Goal: Feedback & Contribution: Contribute content

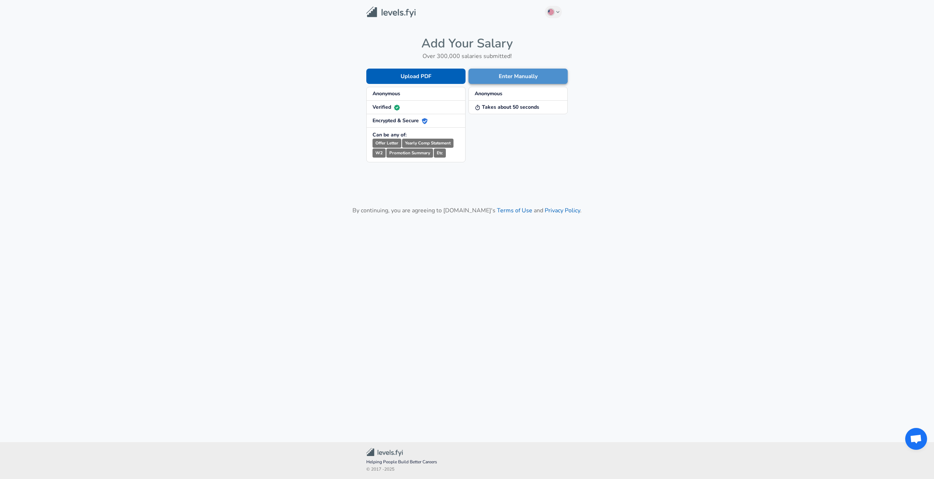
click at [530, 74] on button "Enter Manually" at bounding box center [517, 76] width 99 height 15
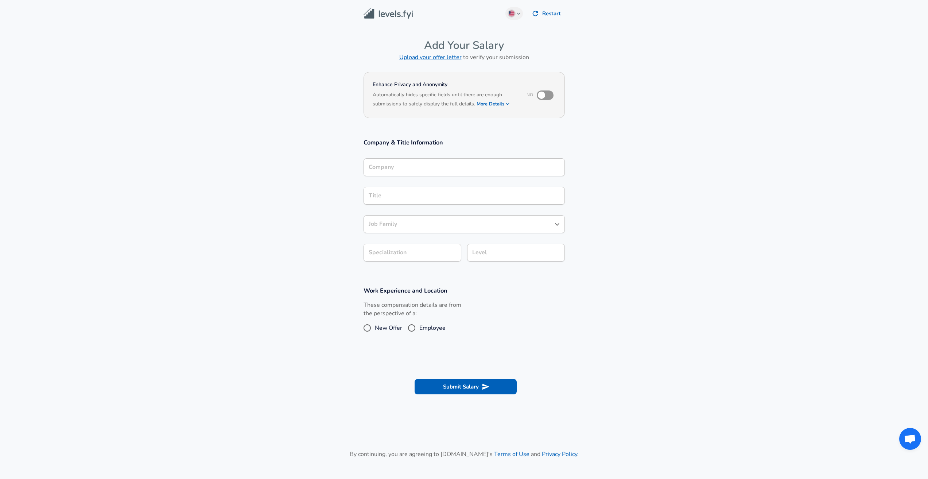
scroll to position [7, 0]
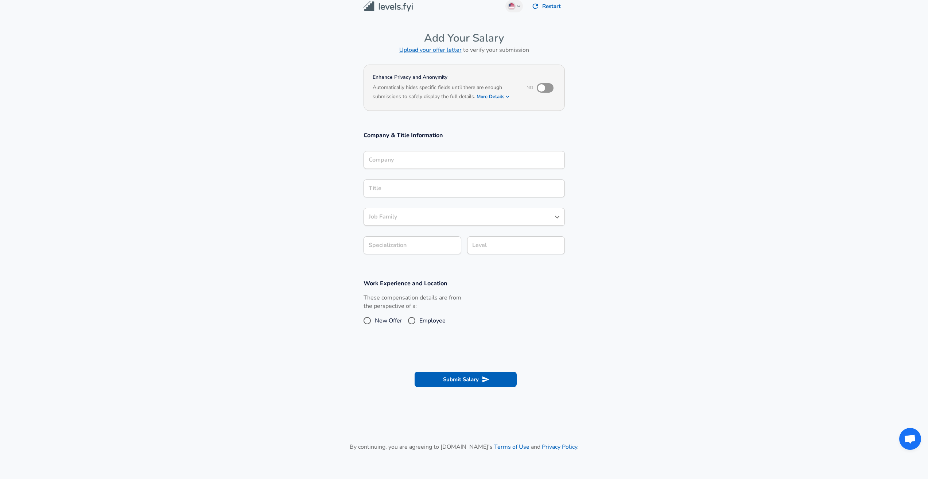
click at [430, 169] on div "Company" at bounding box center [464, 160] width 201 height 18
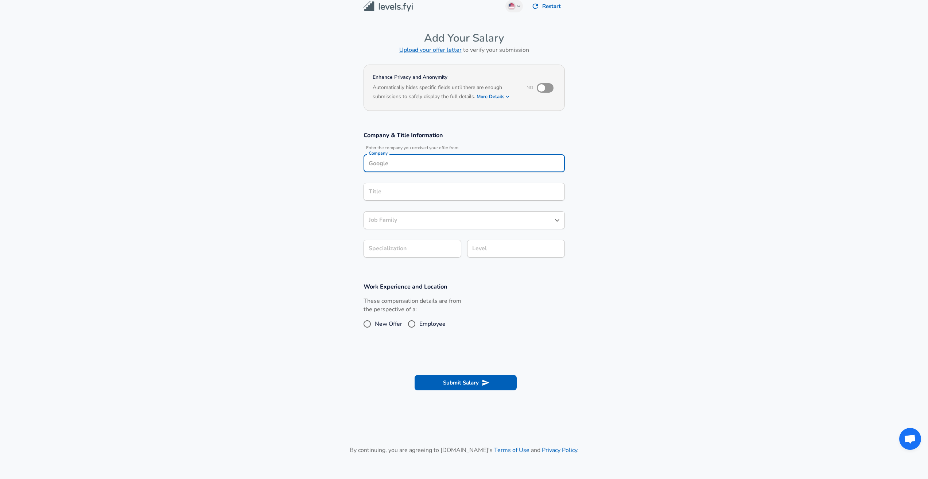
click at [432, 167] on input "Company" at bounding box center [464, 163] width 195 height 11
type input "Microsoft"
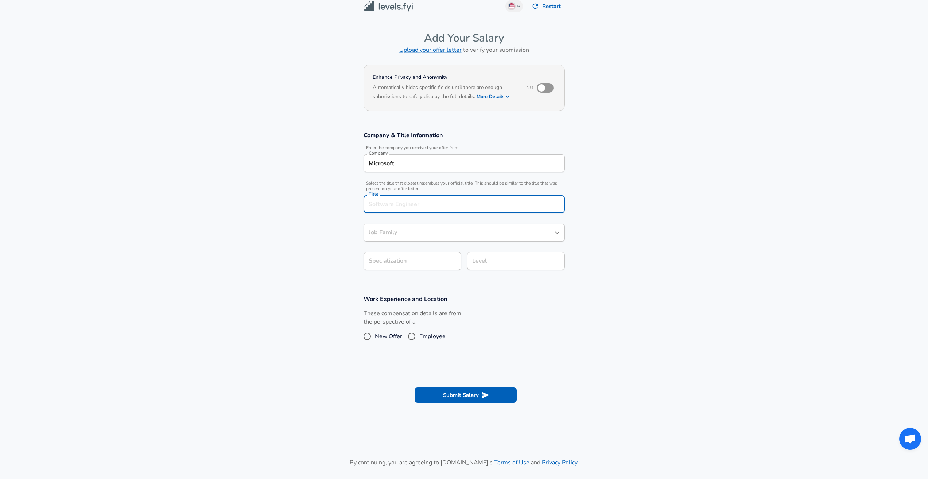
scroll to position [22, 0]
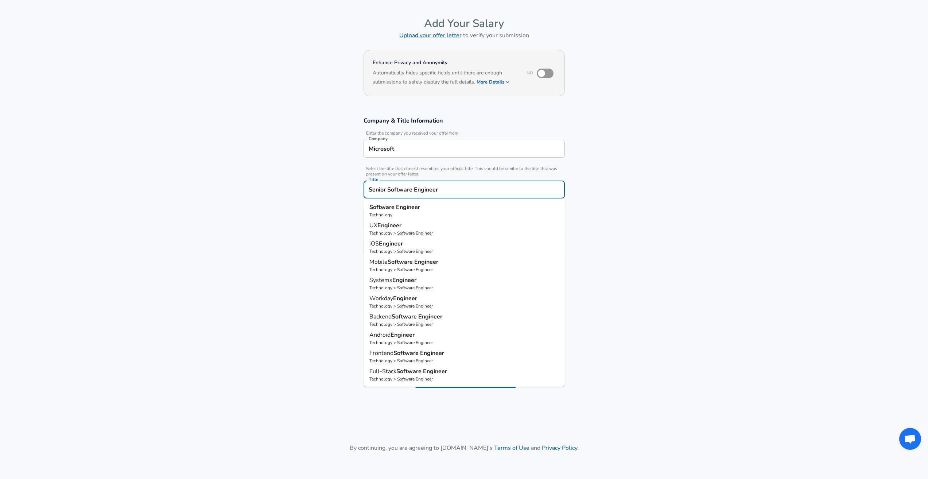
click at [440, 209] on p "Software Engineer" at bounding box center [464, 207] width 190 height 9
type input "Software Engineer"
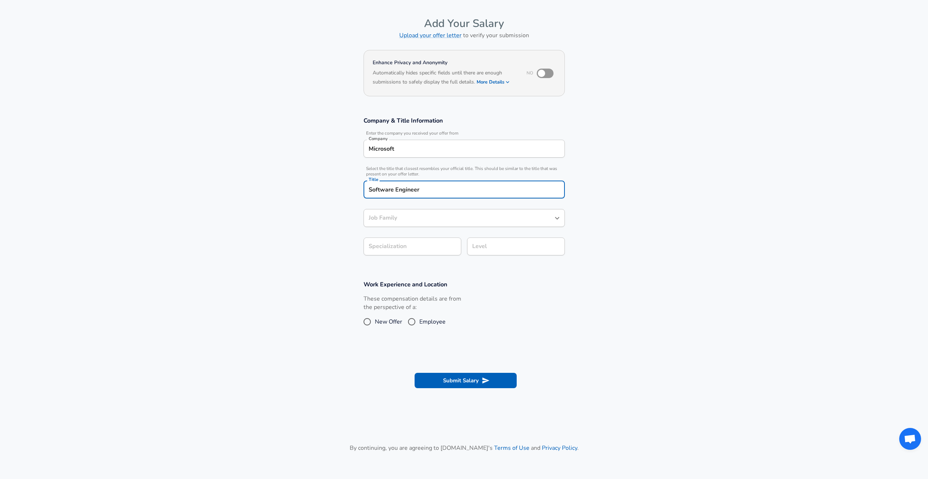
type input "Software Engineer"
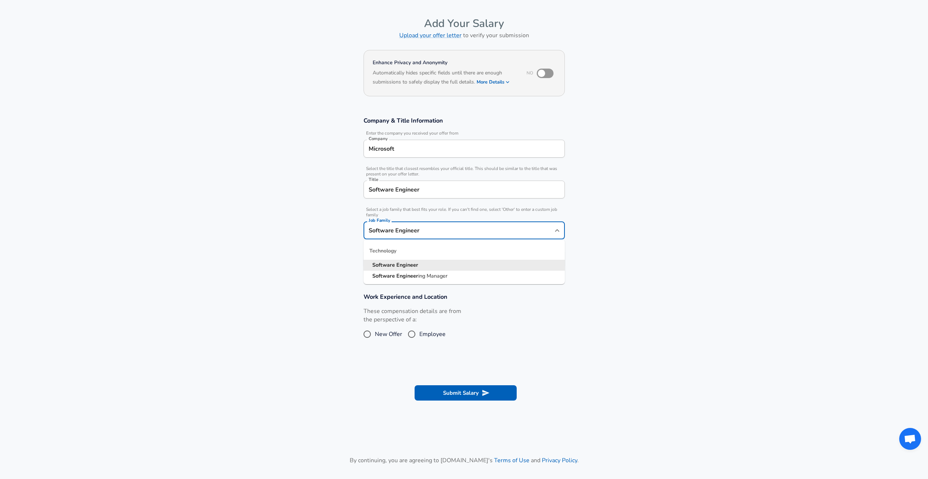
scroll to position [36, 0]
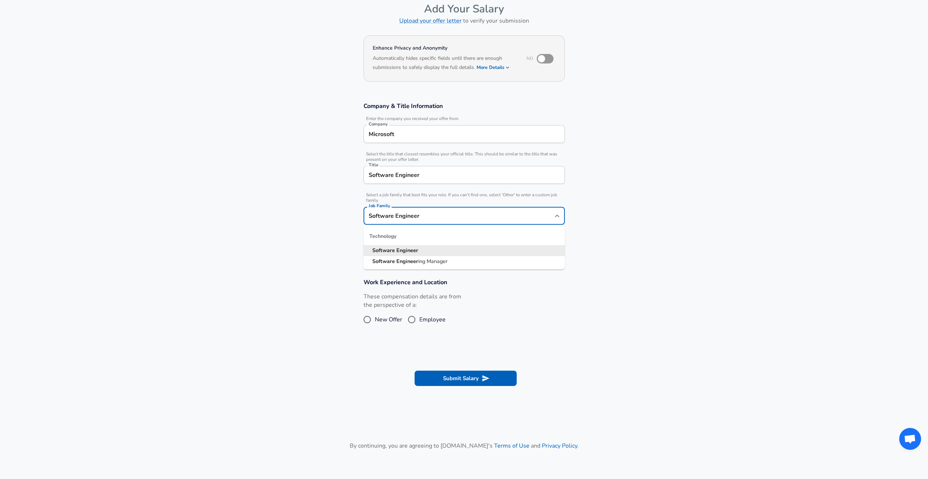
click at [470, 218] on input "Software Engineer" at bounding box center [459, 215] width 184 height 11
click at [603, 214] on section "Company & Title Information Enter the company you received your offer from Comp…" at bounding box center [464, 181] width 928 height 176
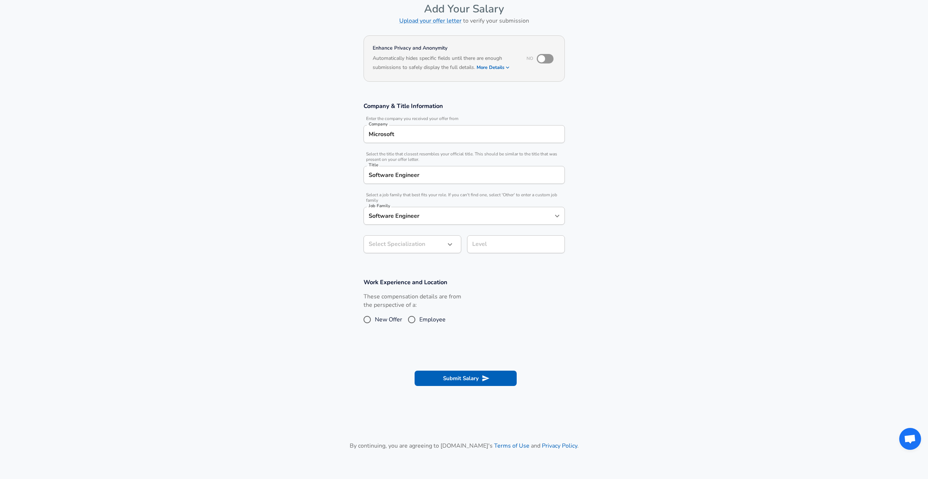
click at [439, 237] on body "English ([GEOGRAPHIC_DATA]) Change Restart Add Your Salary Upload your offer le…" at bounding box center [464, 203] width 928 height 479
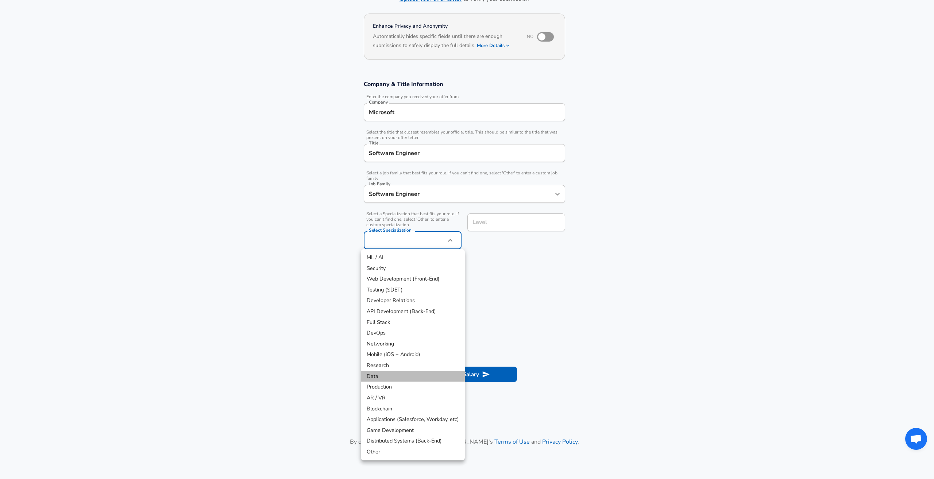
click at [415, 376] on li "Data" at bounding box center [413, 376] width 104 height 11
type input "Data"
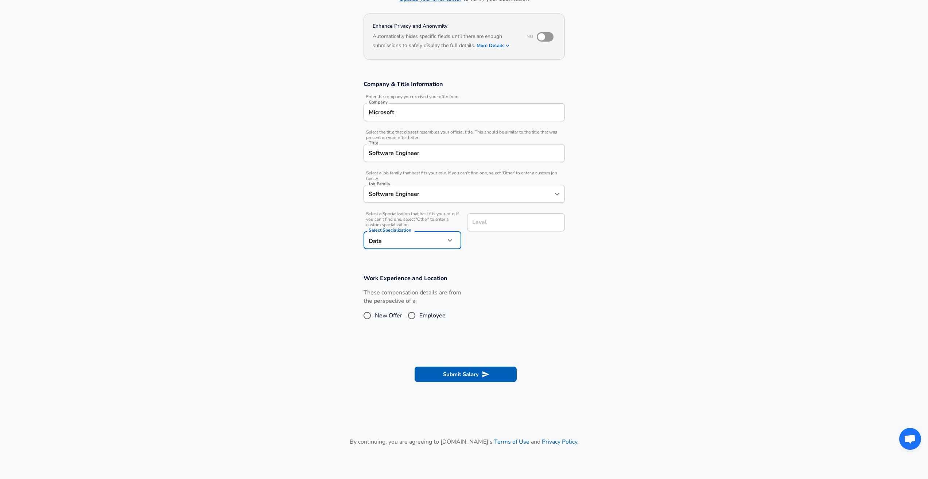
click at [502, 225] on input "Level" at bounding box center [515, 222] width 91 height 11
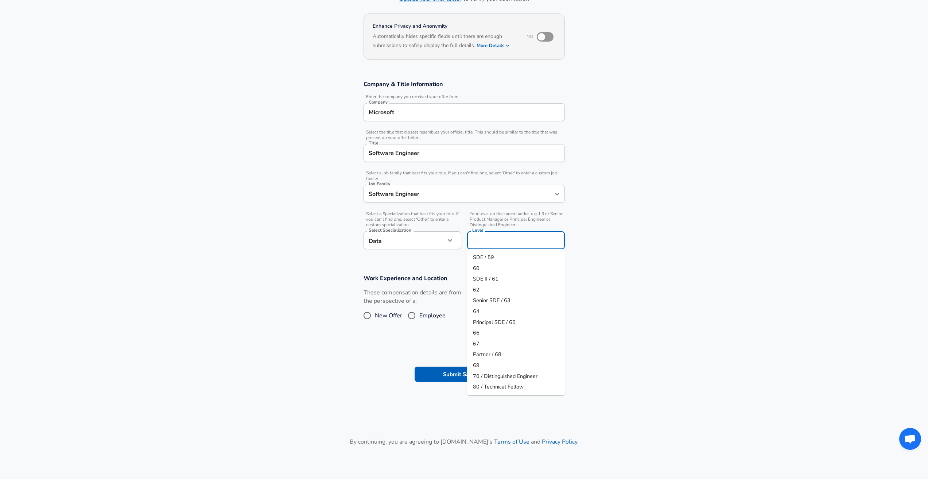
scroll to position [73, 0]
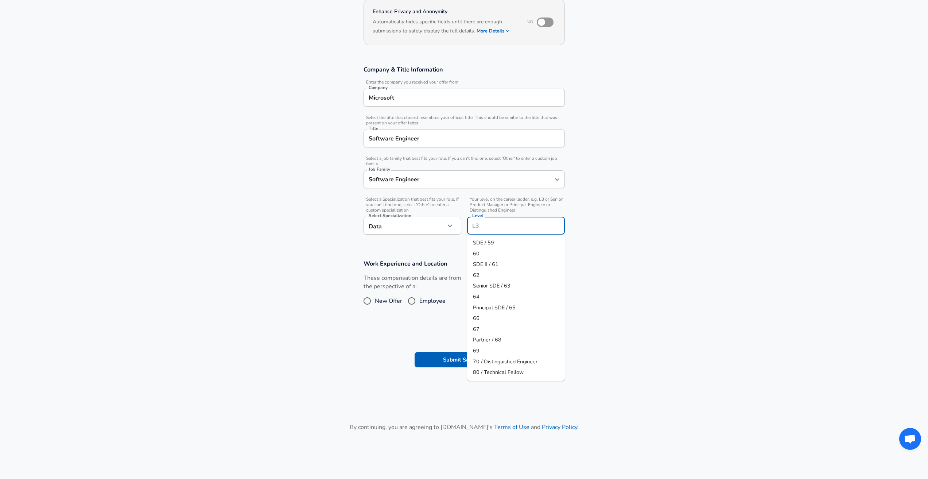
click at [501, 296] on li "64" at bounding box center [516, 296] width 98 height 11
type input "64"
click at [386, 319] on section "Work Experience and Location These compensation details are from the perspectiv…" at bounding box center [464, 287] width 928 height 73
click at [413, 300] on input "Employee" at bounding box center [411, 301] width 15 height 12
radio input "true"
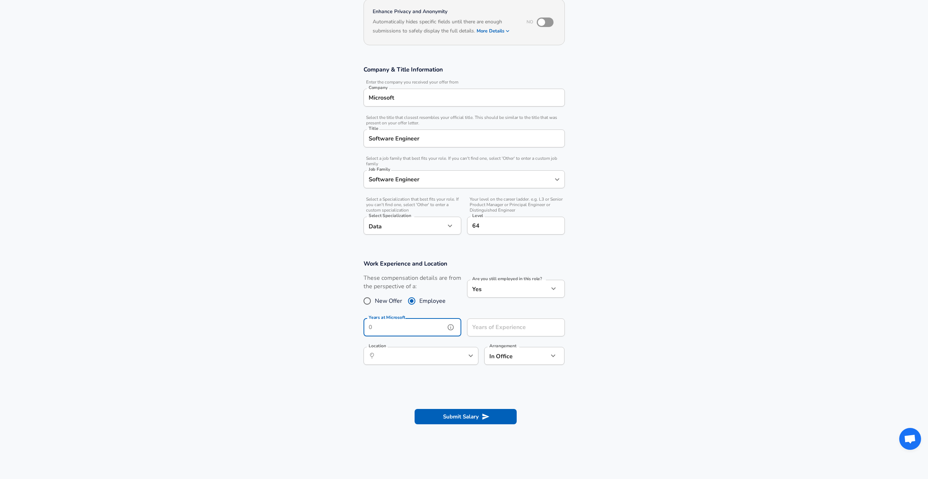
click at [424, 333] on input "Years at Microsoft" at bounding box center [405, 327] width 82 height 18
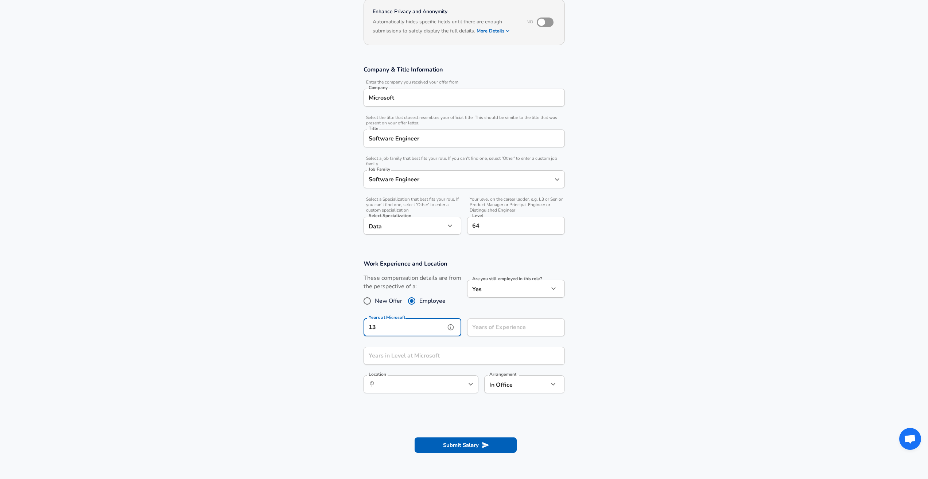
type input "13"
click at [647, 328] on section "Work Experience and Location These compensation details are from the perspectiv…" at bounding box center [464, 330] width 928 height 158
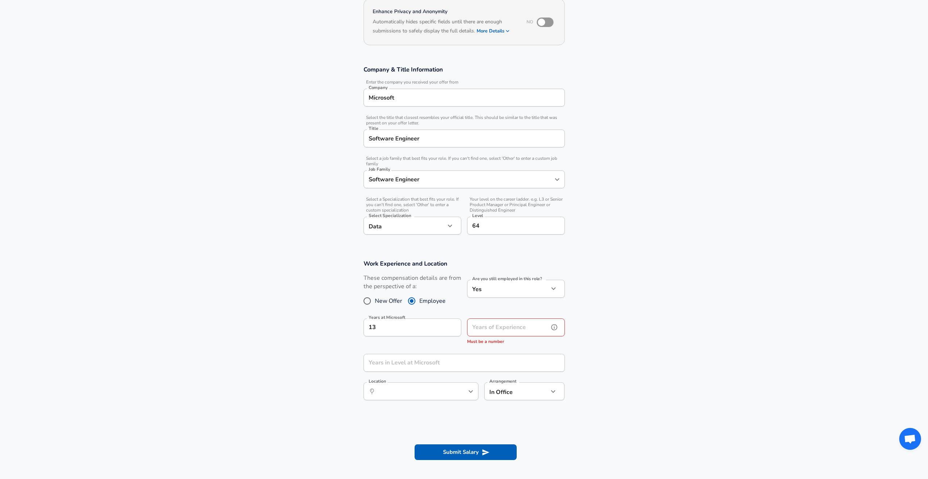
click at [543, 324] on input "Years of Experience" at bounding box center [508, 327] width 82 height 18
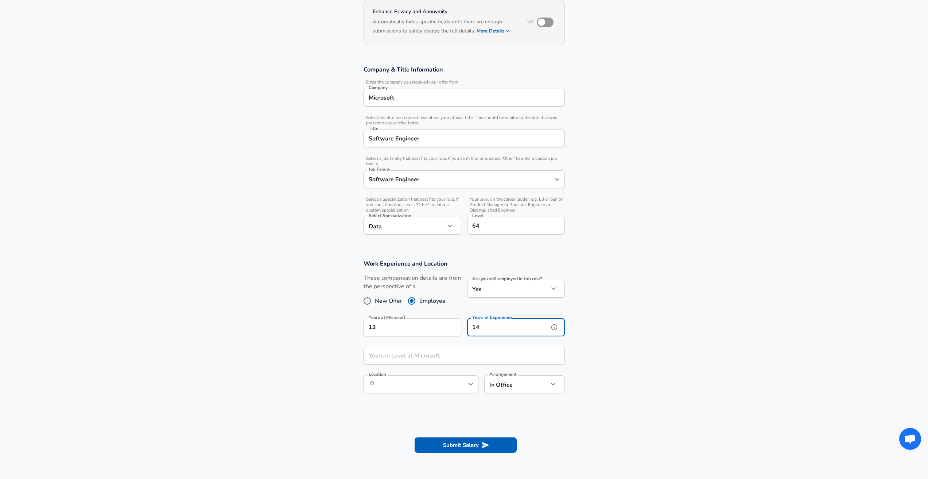
type input "14"
click at [449, 356] on input "Years in Level at Microsoft" at bounding box center [456, 356] width 185 height 18
type input "2"
click at [606, 357] on section "Work Experience and Location These compensation details are from the perspectiv…" at bounding box center [464, 330] width 928 height 158
click at [442, 388] on input "Location" at bounding box center [413, 384] width 75 height 11
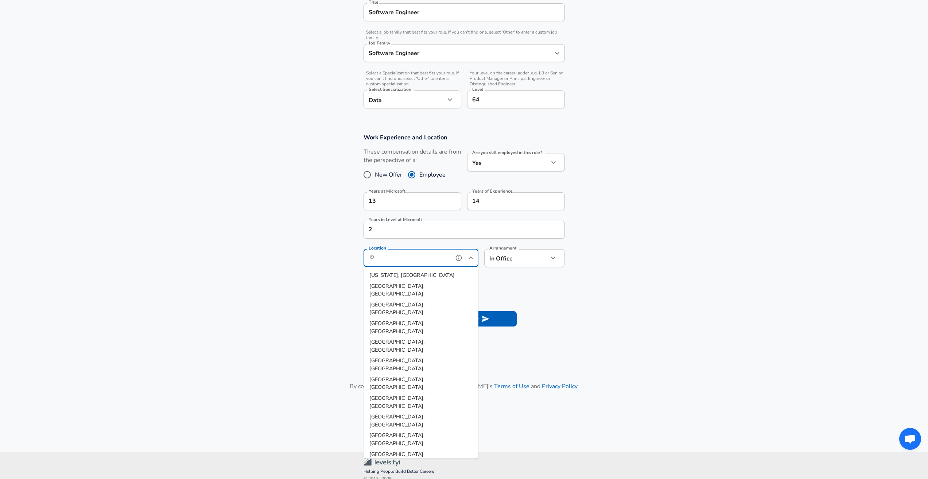
scroll to position [209, 0]
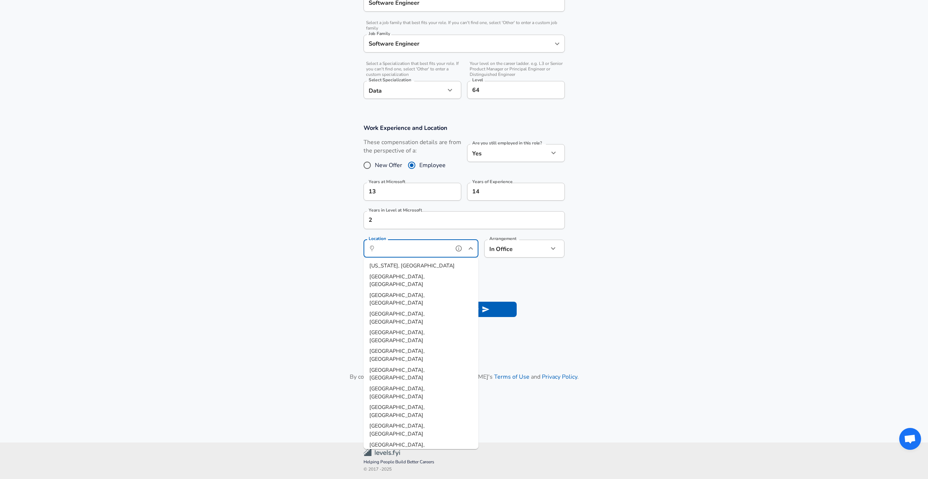
click at [414, 421] on li "[GEOGRAPHIC_DATA], [GEOGRAPHIC_DATA]" at bounding box center [421, 430] width 115 height 19
type input "[GEOGRAPHIC_DATA], [GEOGRAPHIC_DATA]"
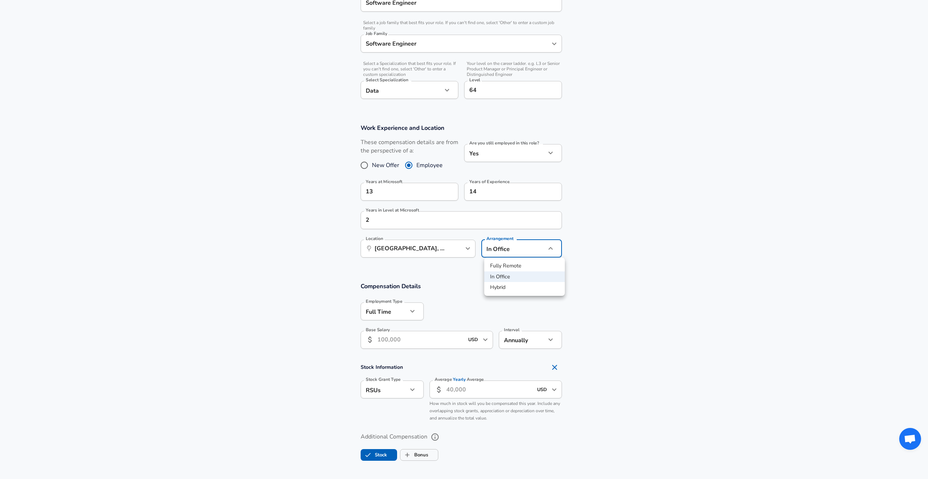
click at [531, 252] on body "English ([GEOGRAPHIC_DATA]) Change Restart Add Your Salary Upload your offer le…" at bounding box center [464, 30] width 928 height 479
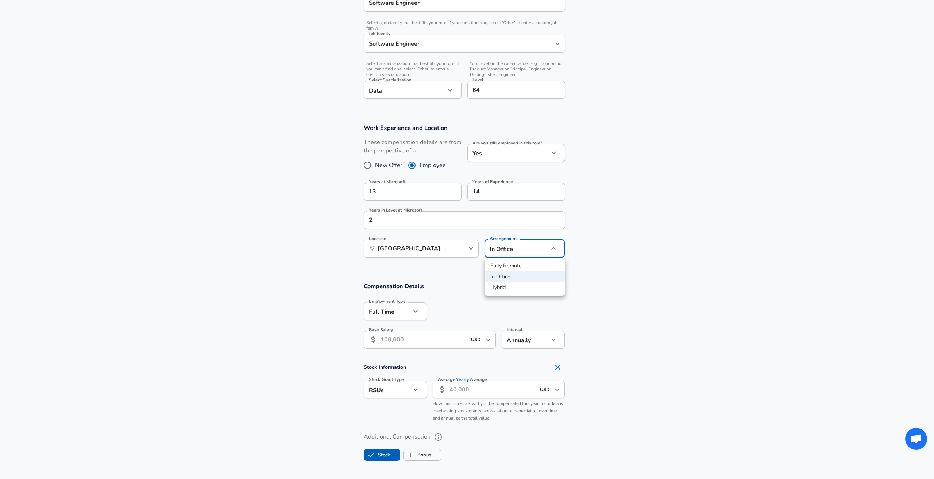
click at [513, 286] on li "Hybrid" at bounding box center [524, 287] width 81 height 11
type input "hybrid"
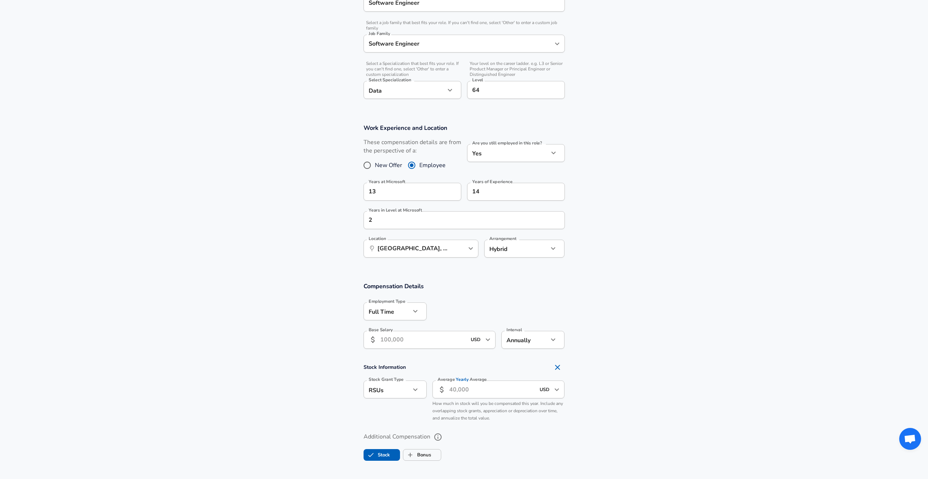
click at [320, 313] on section "Compensation Details Employment Type [DEMOGRAPHIC_DATA] full_time Employment Ty…" at bounding box center [464, 317] width 928 height 71
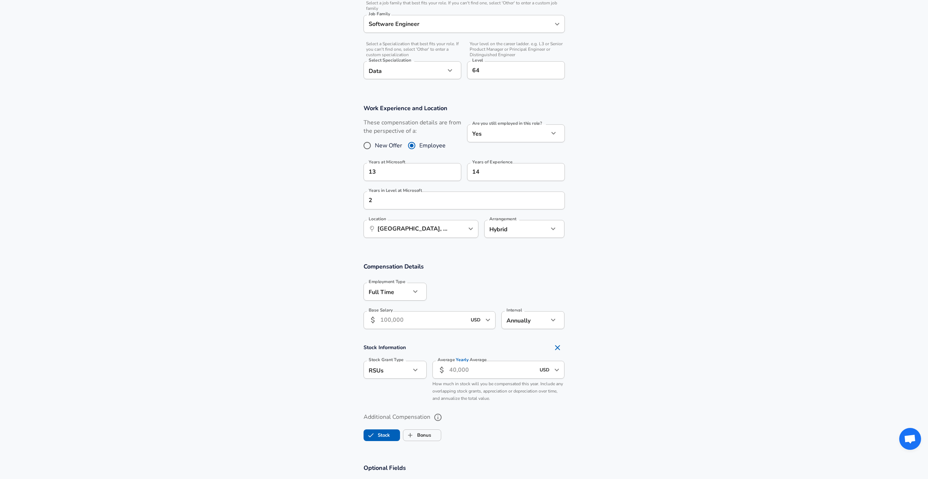
scroll to position [245, 0]
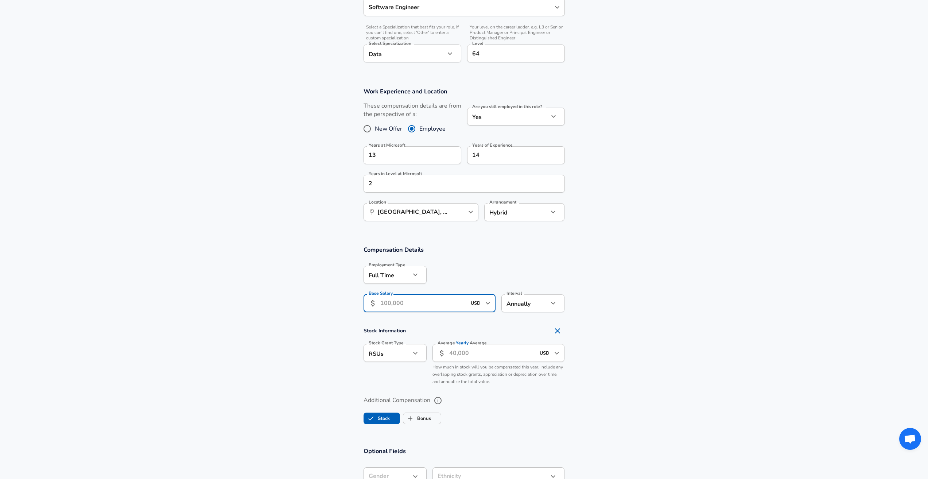
click at [435, 307] on input "Base Salary" at bounding box center [423, 303] width 86 height 18
type input "186,000"
click at [493, 264] on div at bounding box center [496, 274] width 138 height 28
click at [486, 354] on input "Average Yearly Average" at bounding box center [492, 353] width 86 height 18
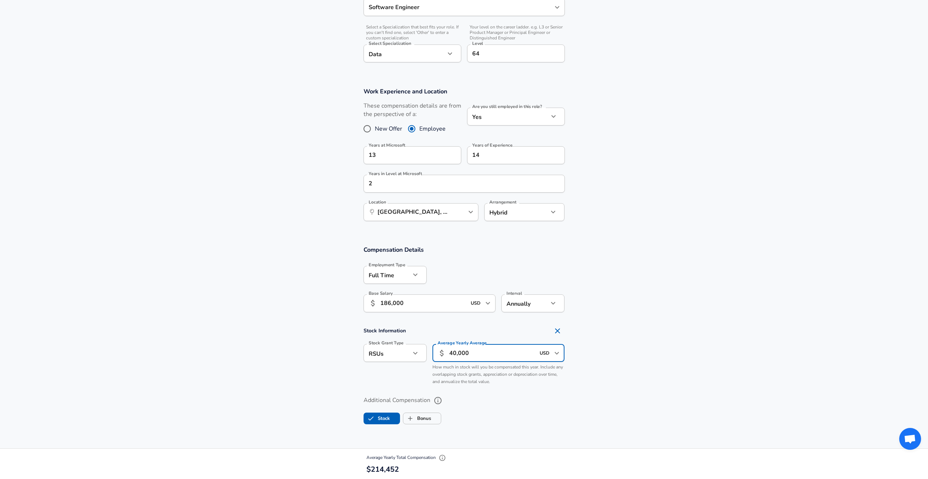
type input "40,000"
click at [522, 420] on ul "Stock Bonus" at bounding box center [464, 417] width 201 height 15
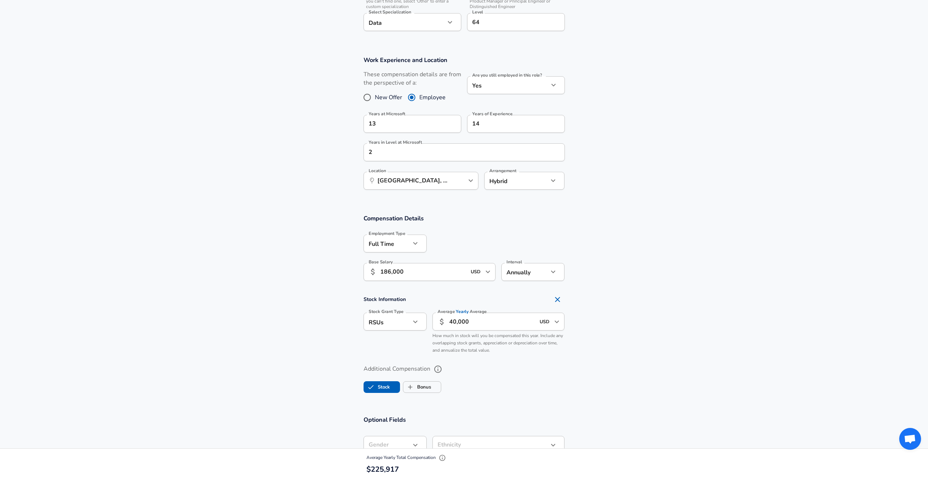
scroll to position [318, 0]
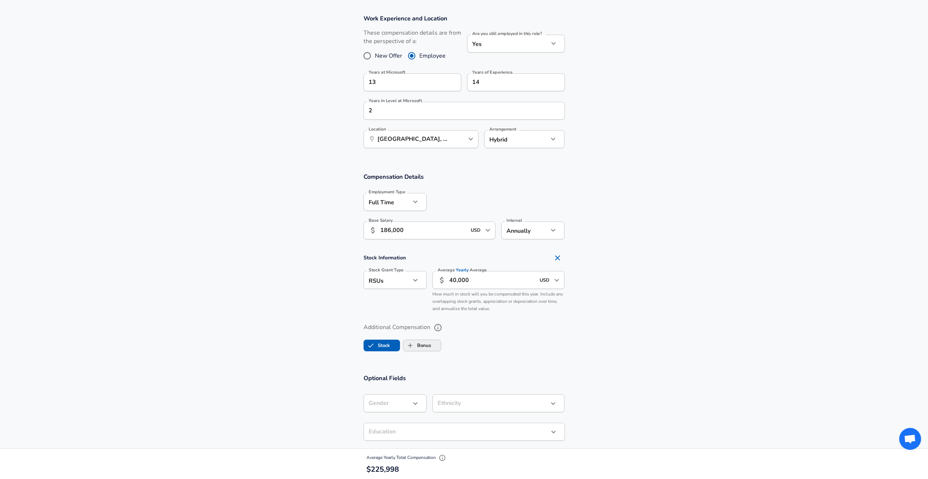
click at [426, 349] on label "Bonus" at bounding box center [417, 345] width 28 height 14
checkbox input "true"
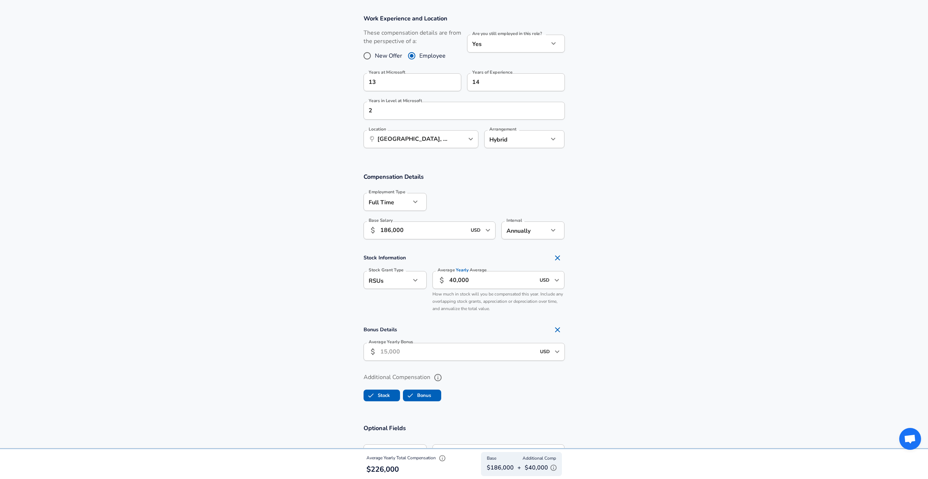
click at [460, 357] on input "Average Yearly Bonus" at bounding box center [457, 352] width 155 height 18
type input "30,000"
click at [470, 382] on label "Additional Compensation" at bounding box center [464, 377] width 201 height 12
click at [444, 382] on button "Additional Compensation" at bounding box center [438, 377] width 12 height 12
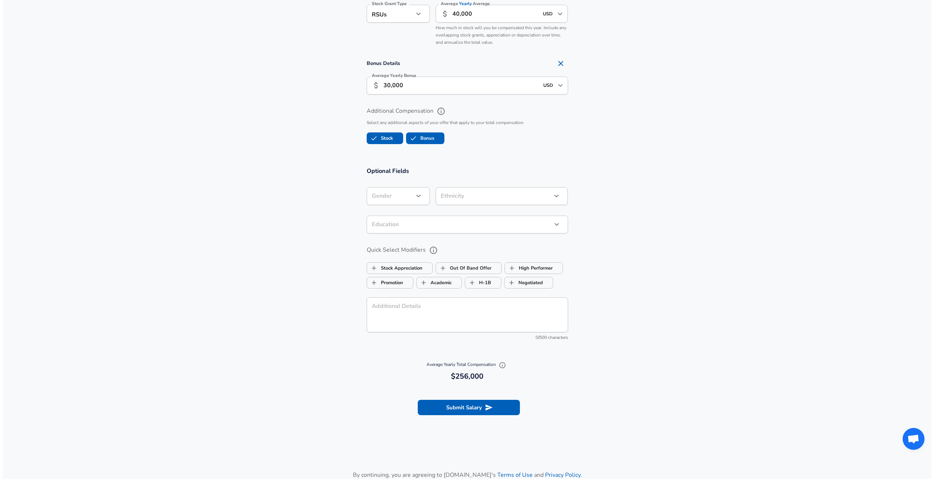
scroll to position [610, 0]
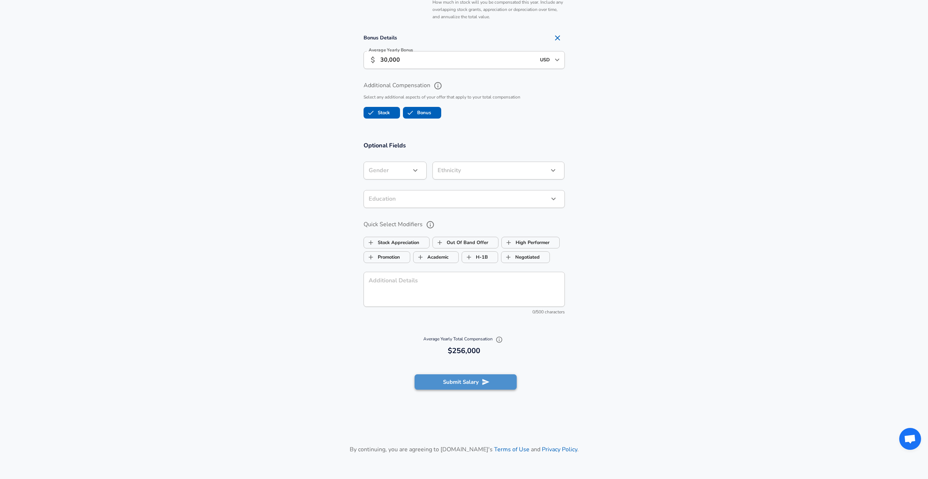
click at [492, 384] on button "Submit Salary" at bounding box center [466, 381] width 102 height 15
